Goal: Transaction & Acquisition: Subscribe to service/newsletter

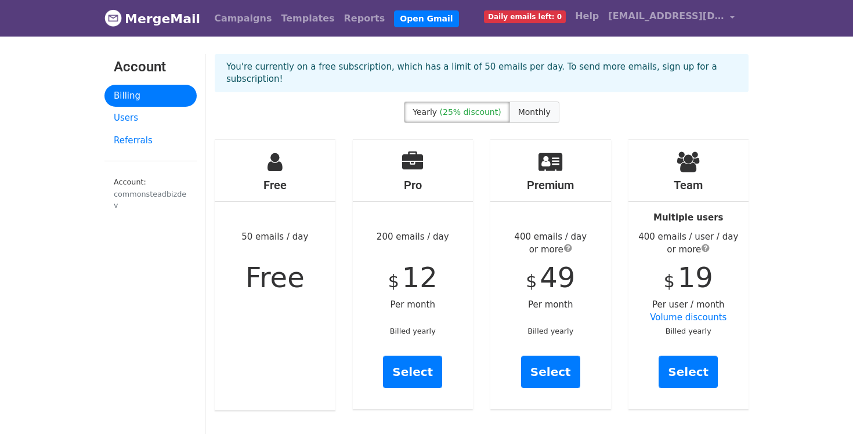
click at [528, 107] on span "Monthly" at bounding box center [534, 111] width 33 height 9
click at [412, 363] on link "Select" at bounding box center [412, 372] width 59 height 33
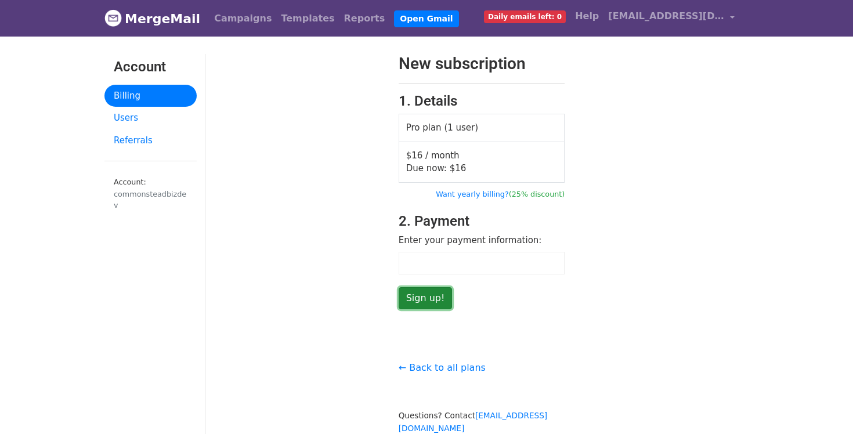
click at [430, 297] on input "Sign up!" at bounding box center [426, 298] width 54 height 22
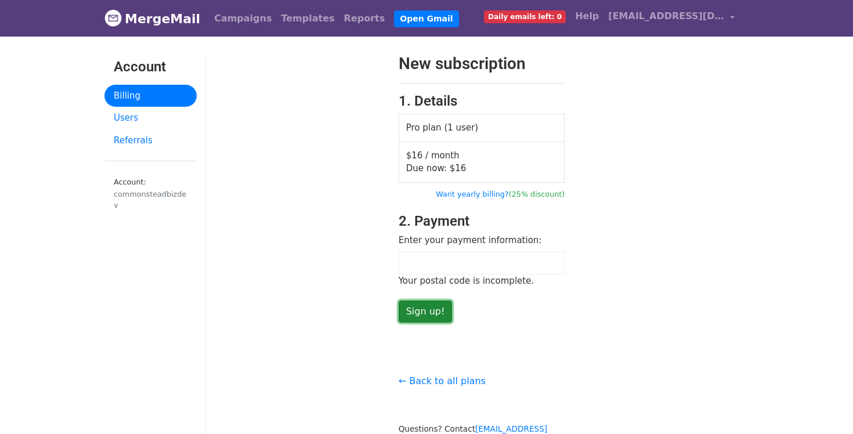
click at [424, 310] on input "Sign up!" at bounding box center [426, 312] width 54 height 22
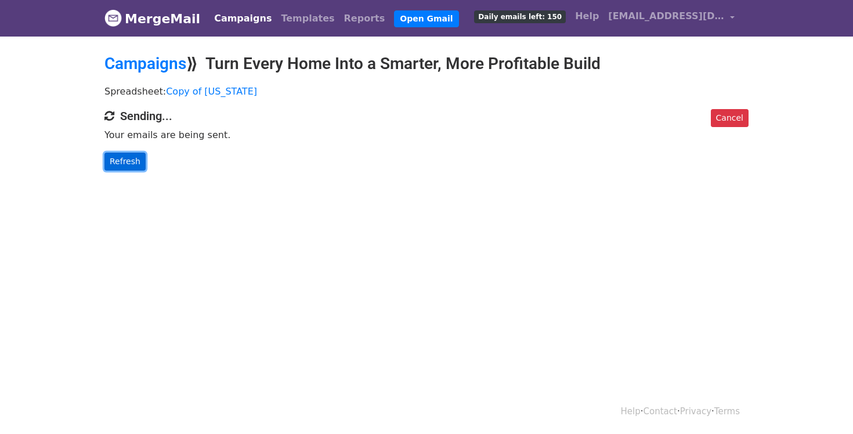
click at [123, 162] on link "Refresh" at bounding box center [124, 162] width 41 height 18
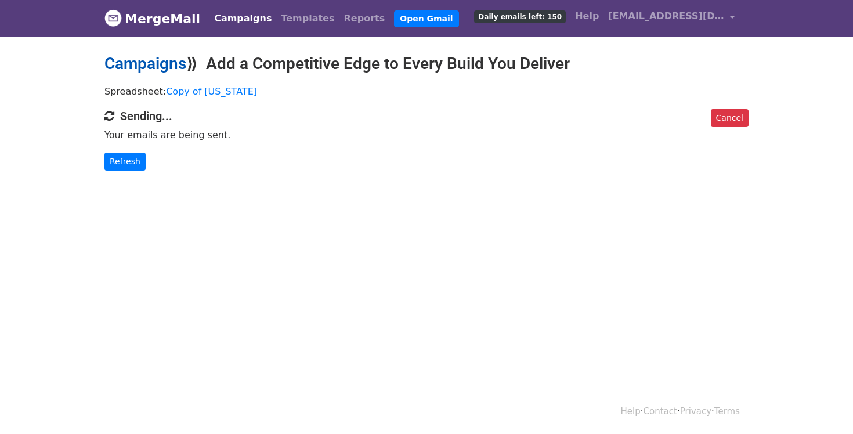
click at [148, 62] on link "Campaigns" at bounding box center [145, 63] width 82 height 19
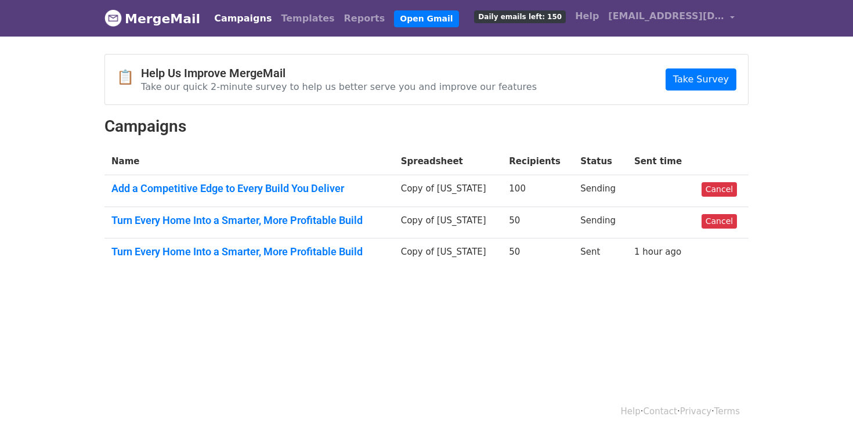
click at [223, 16] on link "Campaigns" at bounding box center [243, 18] width 67 height 23
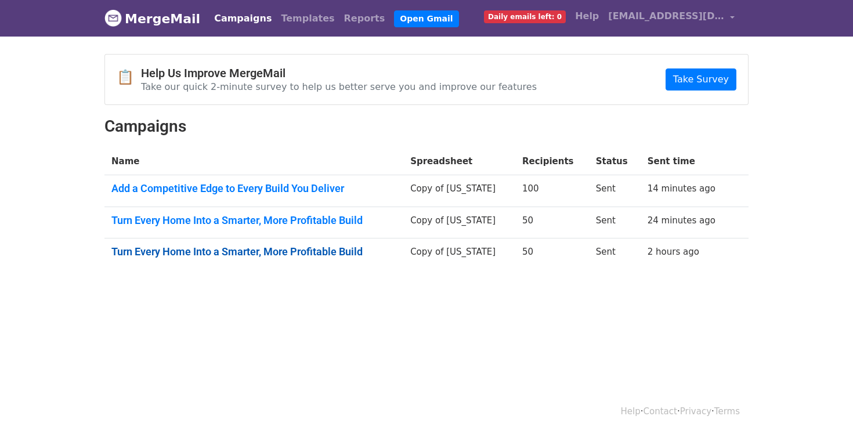
click at [315, 252] on link "Turn Every Home Into a Smarter, More Profitable Build" at bounding box center [253, 252] width 285 height 13
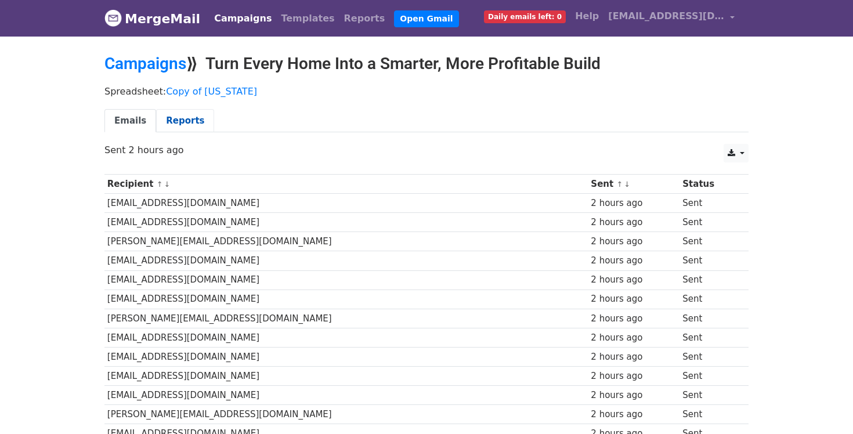
click at [188, 127] on link "Reports" at bounding box center [185, 121] width 58 height 24
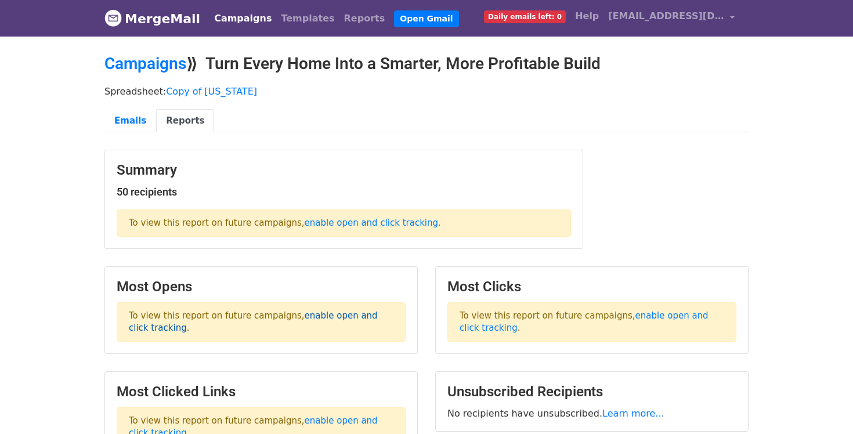
click at [333, 319] on link "enable open and click tracking" at bounding box center [253, 322] width 249 height 23
